Goal: Communication & Community: Participate in discussion

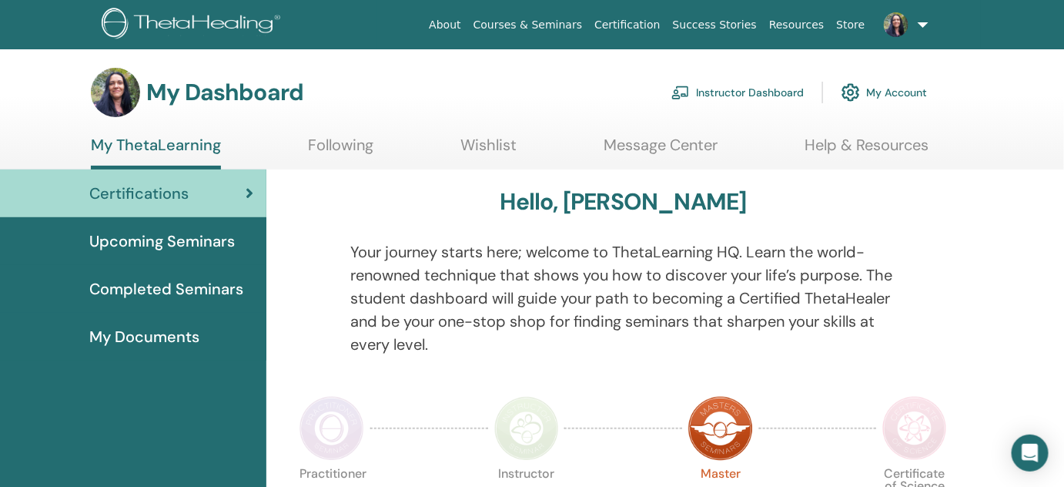
click at [753, 89] on link "Instructor Dashboard" at bounding box center [737, 92] width 132 height 34
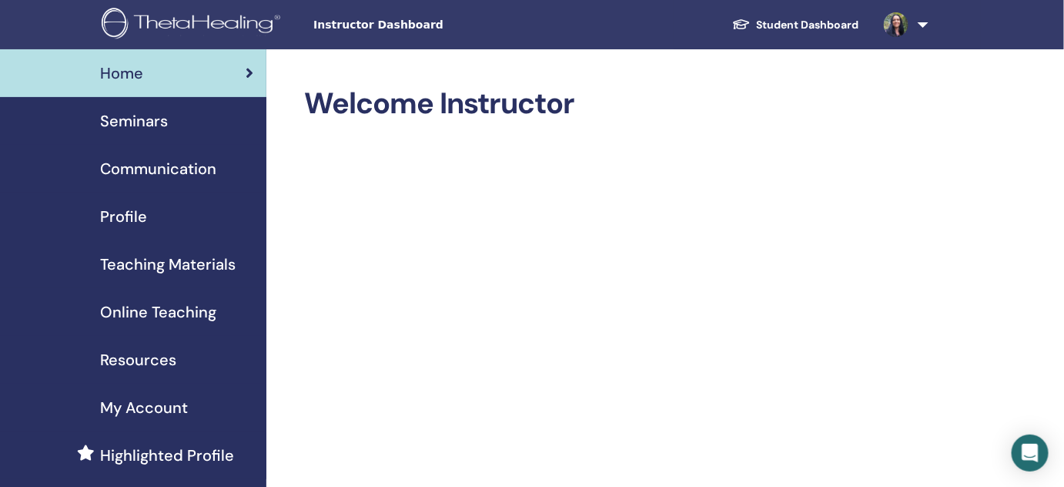
click at [433, 14] on div "Instructor Dashboard Student Dashboard IZ [PERSON_NAME] My ThetaLearning My The…" at bounding box center [532, 24] width 972 height 49
click at [785, 24] on link "Student Dashboard" at bounding box center [796, 25] width 152 height 28
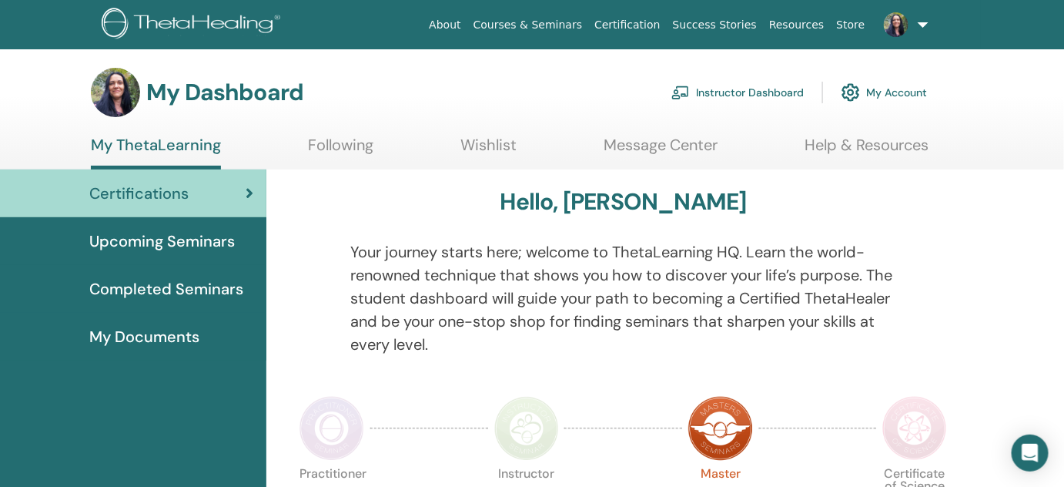
click at [926, 22] on link at bounding box center [903, 24] width 63 height 49
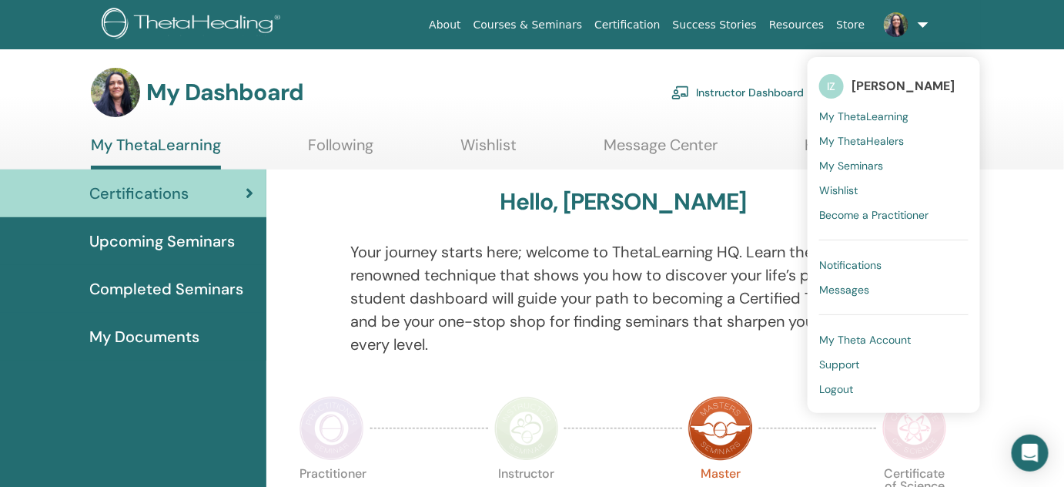
click at [926, 22] on link at bounding box center [903, 24] width 63 height 49
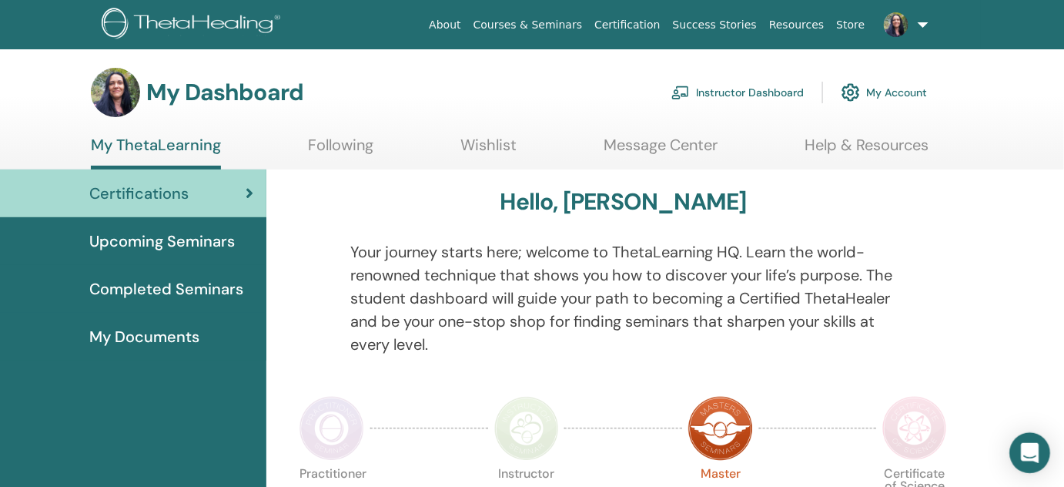
click at [1033, 445] on icon "Open Intercom Messenger" at bounding box center [1030, 453] width 20 height 20
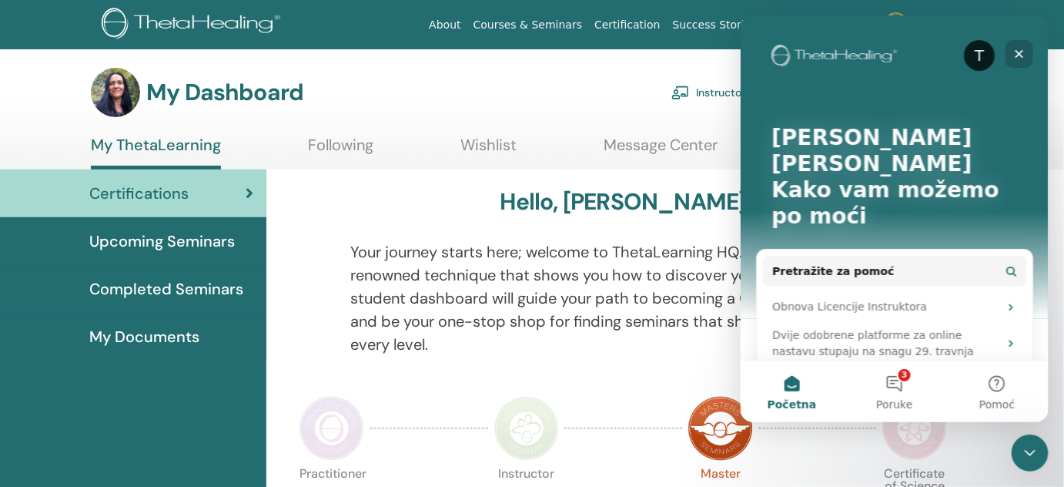
click at [1019, 52] on icon "Zatvori" at bounding box center [1019, 53] width 8 height 8
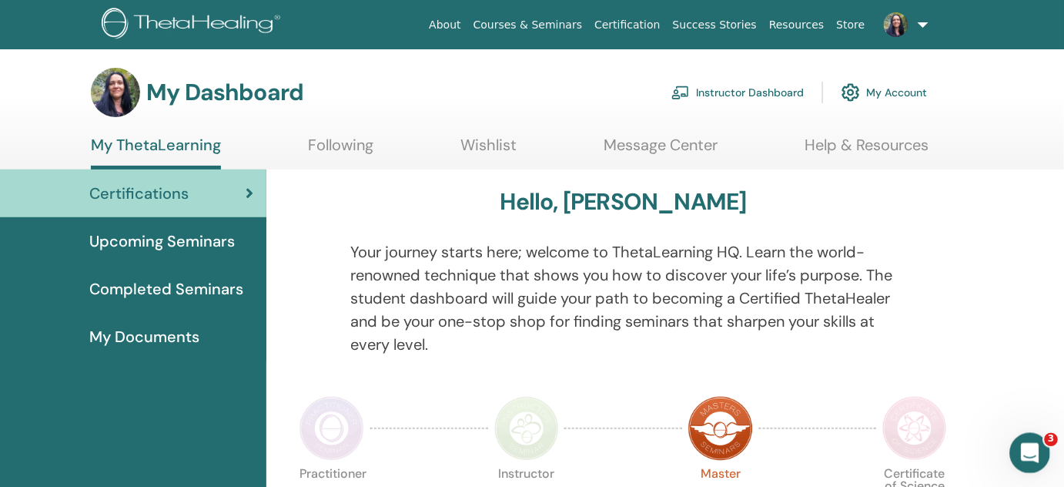
click at [1020, 441] on div "Otvori Intercom Messenger" at bounding box center [1028, 450] width 51 height 51
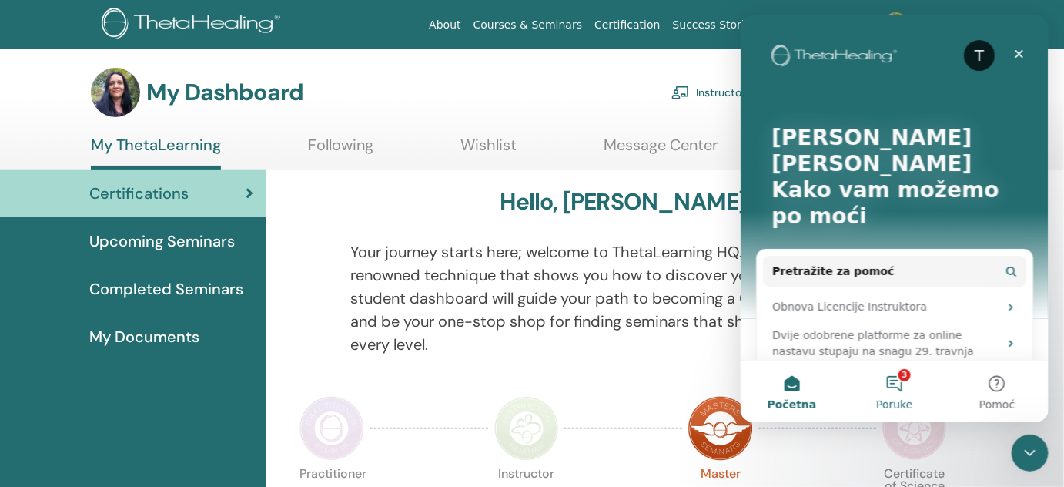
click at [897, 381] on button "3 Poruke" at bounding box center [893, 391] width 102 height 62
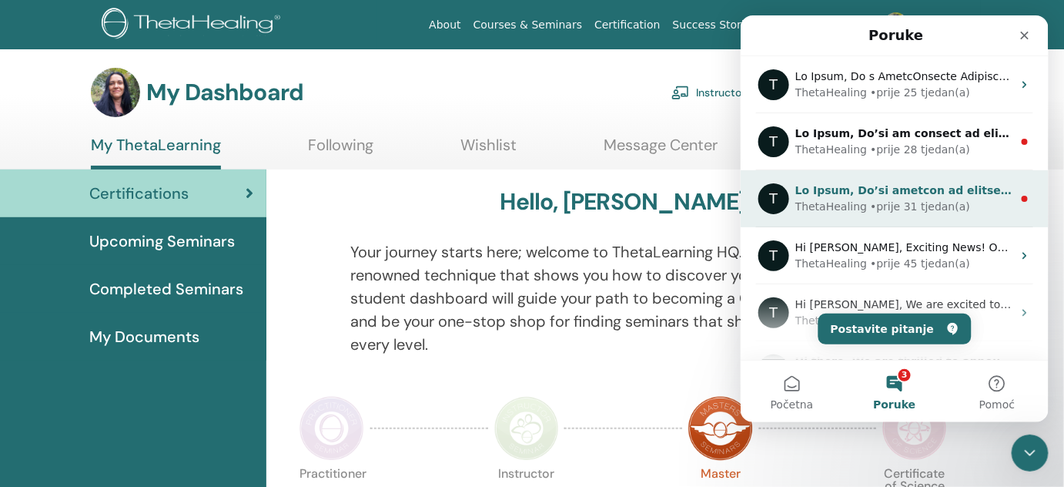
click at [869, 199] on div "• prije 31 tjedan(a)" at bounding box center [919, 206] width 100 height 16
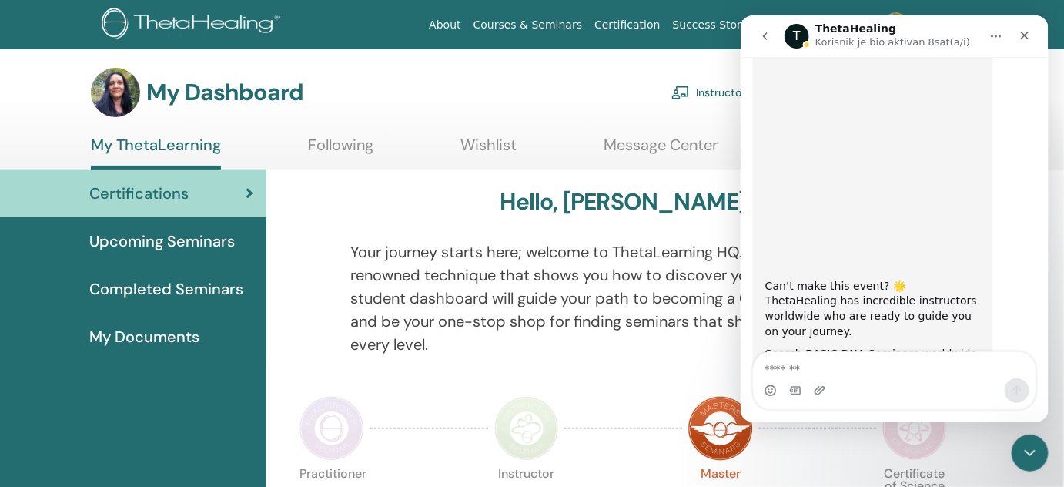
scroll to position [823, 0]
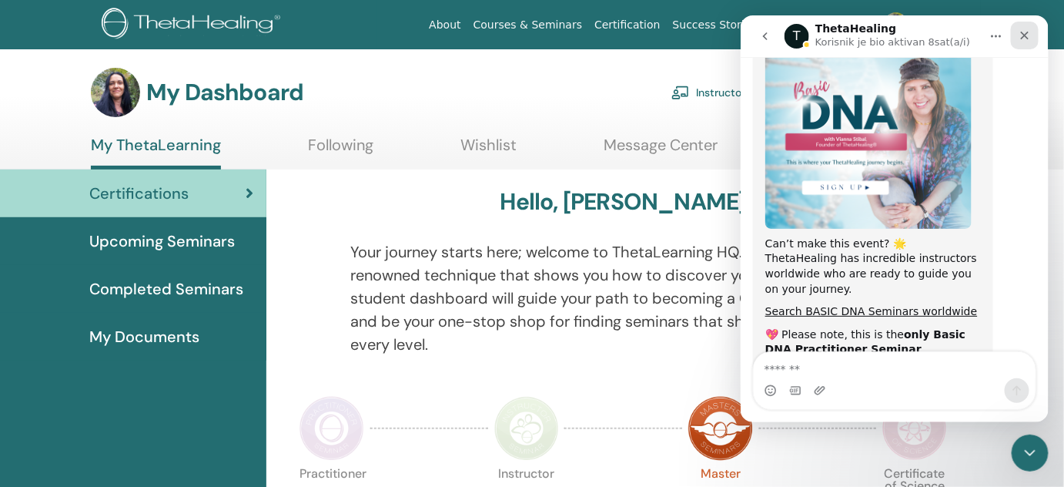
click at [1026, 32] on icon "Zatvori" at bounding box center [1024, 35] width 8 height 8
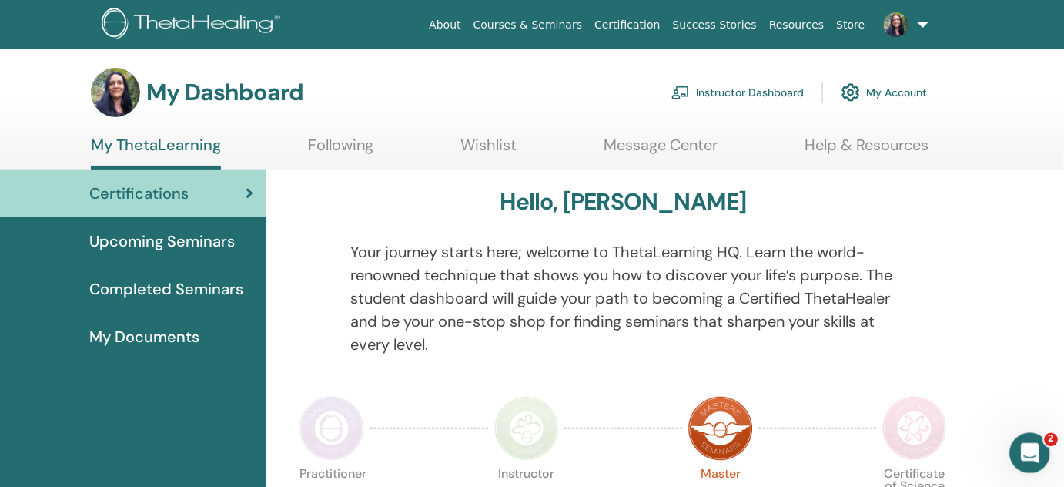
click at [1018, 446] on div "Otvori Intercom Messenger" at bounding box center [1028, 450] width 51 height 51
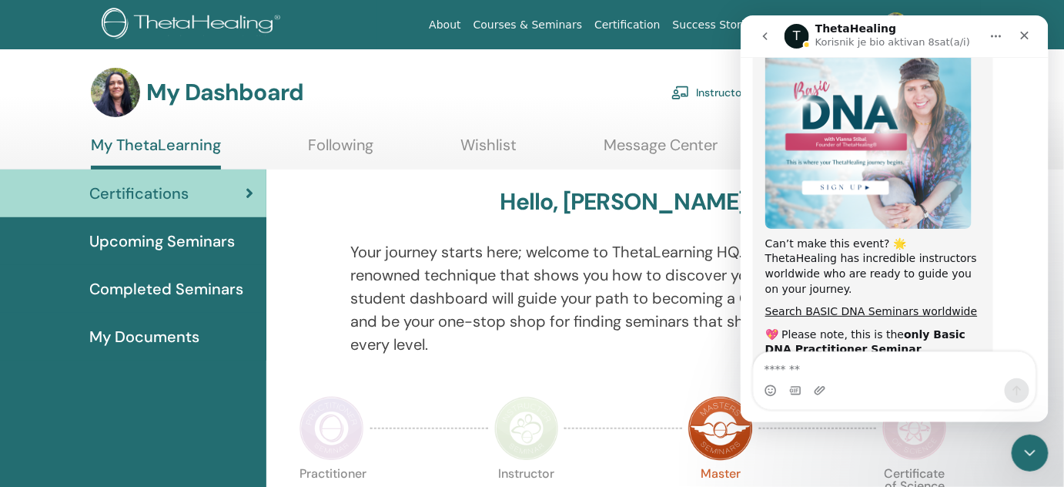
click at [763, 34] on icon "go back" at bounding box center [764, 36] width 5 height 8
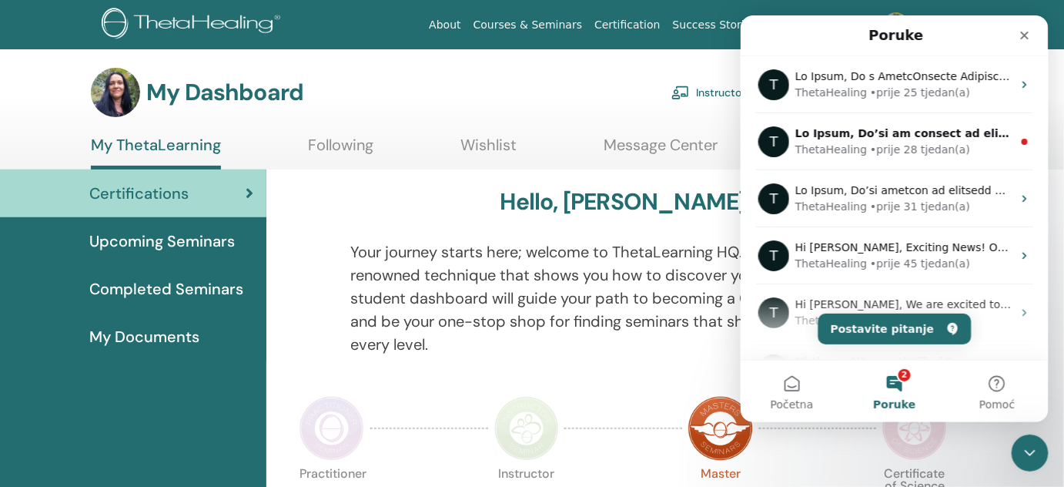
scroll to position [0, 0]
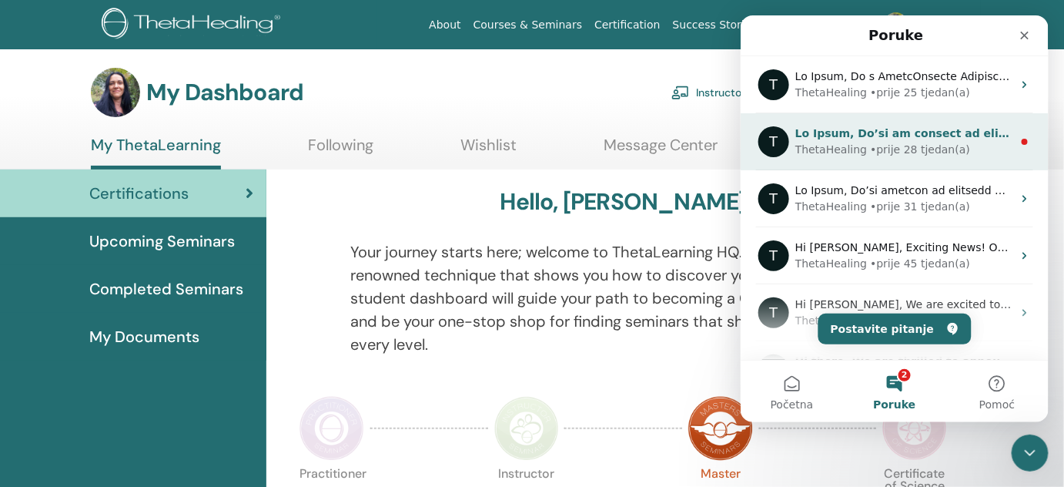
click at [845, 150] on div "ThetaHealing" at bounding box center [831, 149] width 72 height 16
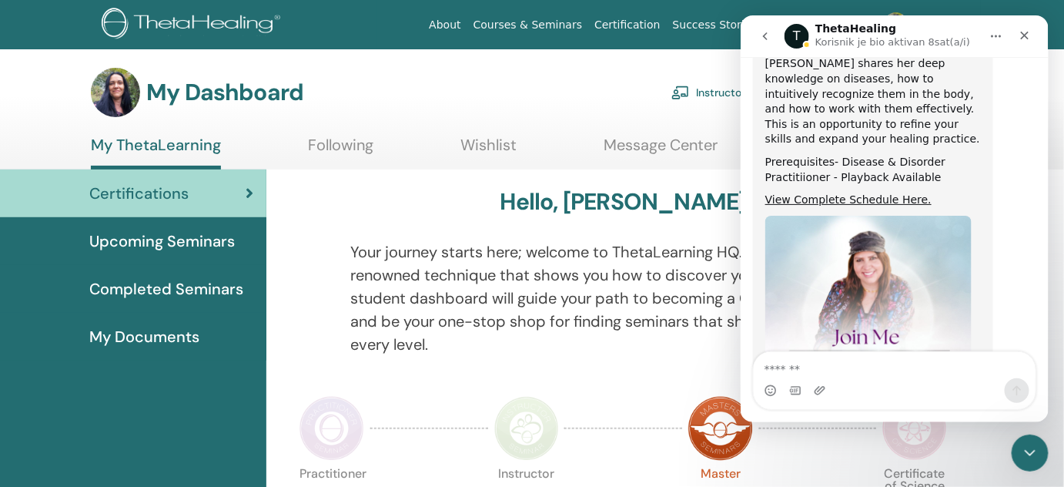
scroll to position [999, 0]
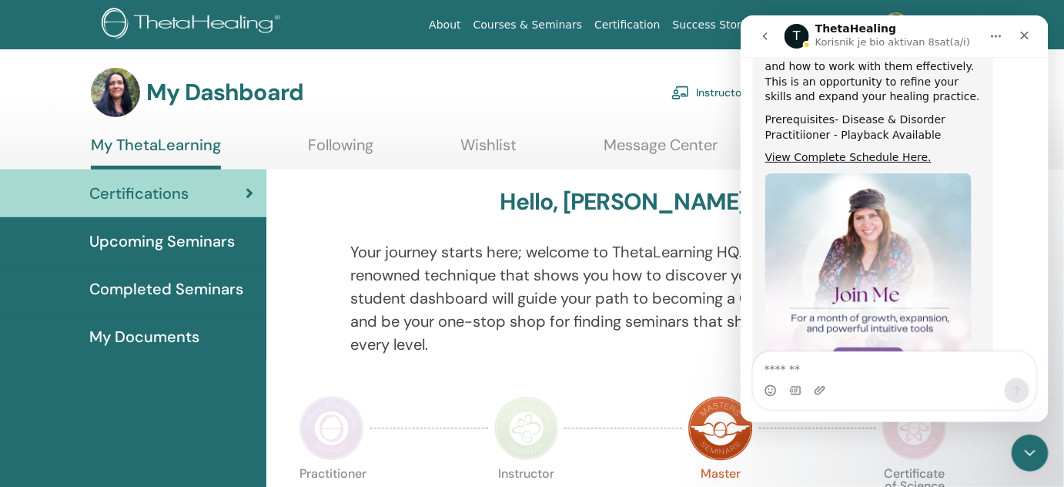
click at [763, 38] on icon "go back" at bounding box center [764, 35] width 12 height 12
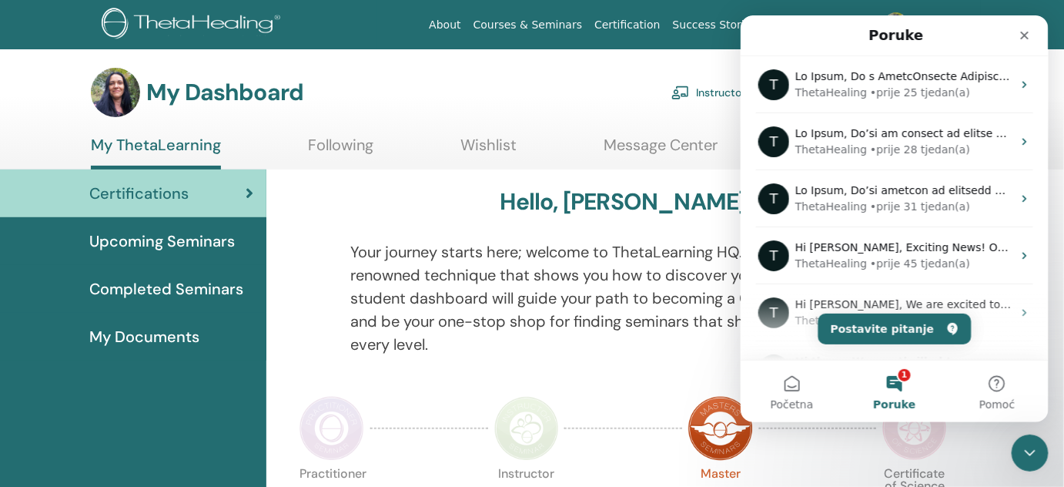
scroll to position [0, 0]
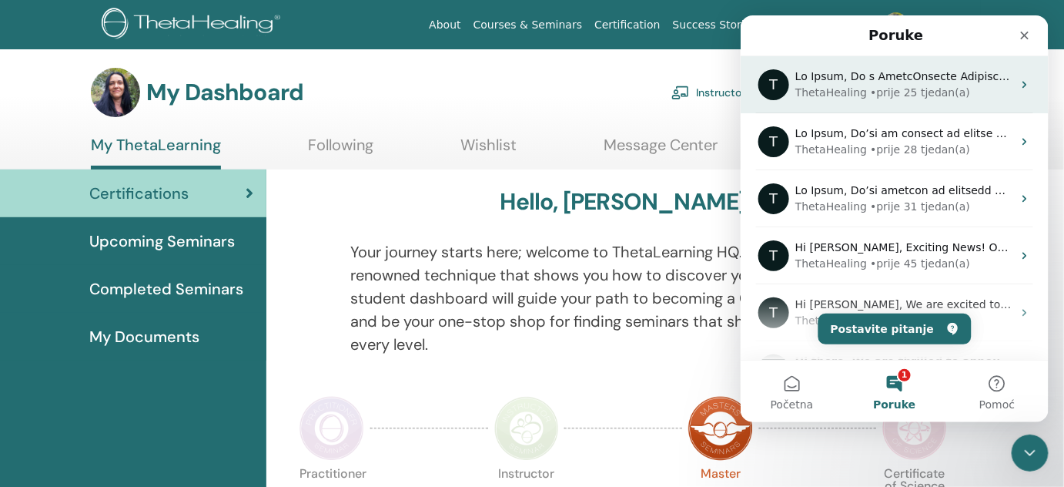
click at [872, 82] on div "Intercomov sustav razmjene poruka" at bounding box center [903, 76] width 217 height 16
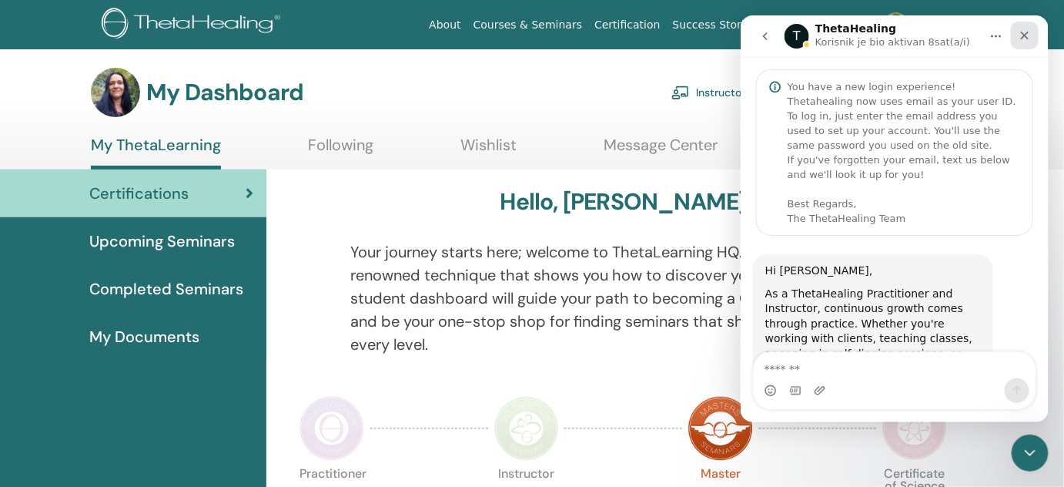
click at [1022, 30] on icon "Zatvori" at bounding box center [1024, 34] width 12 height 12
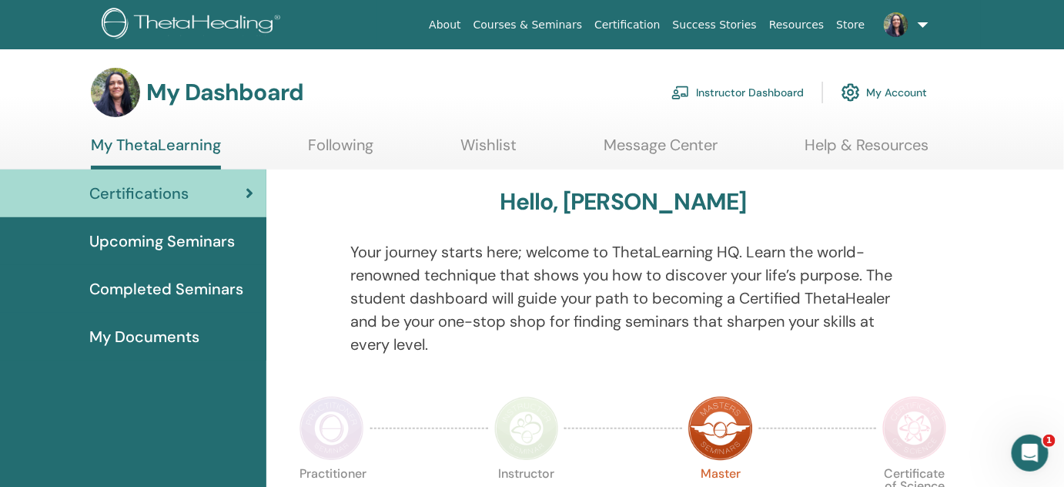
click at [856, 24] on link "Store" at bounding box center [851, 25] width 41 height 28
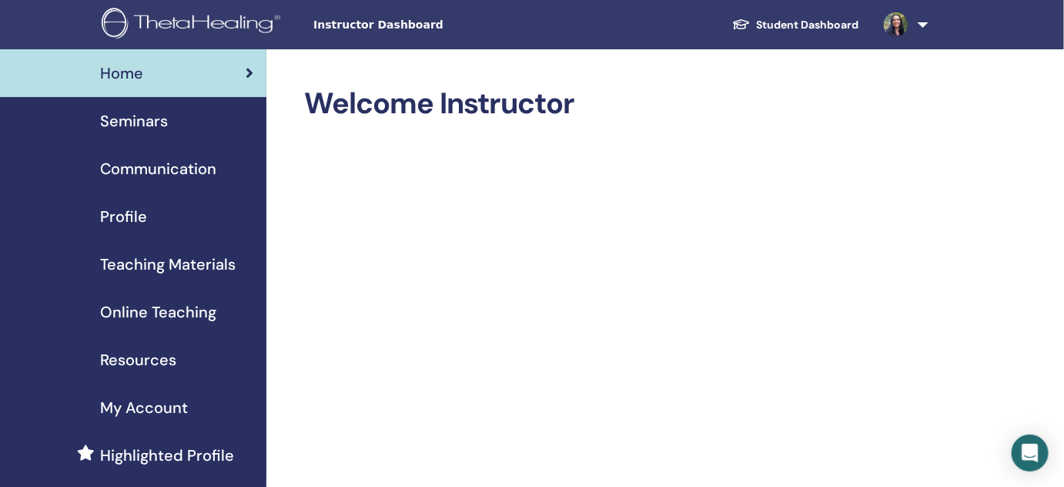
click at [924, 25] on link at bounding box center [903, 24] width 63 height 49
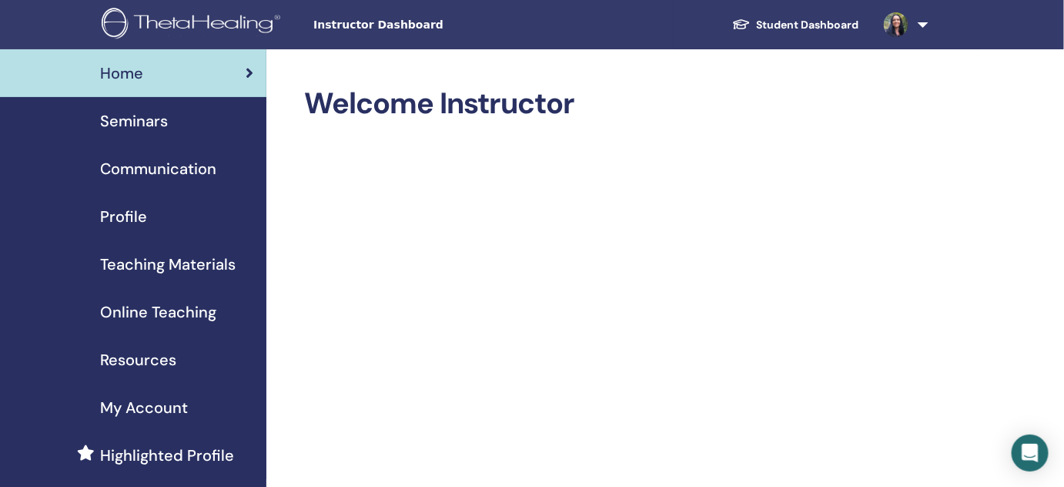
click at [337, 26] on span "Instructor Dashboard" at bounding box center [428, 25] width 231 height 16
